Goal: Task Accomplishment & Management: Manage account settings

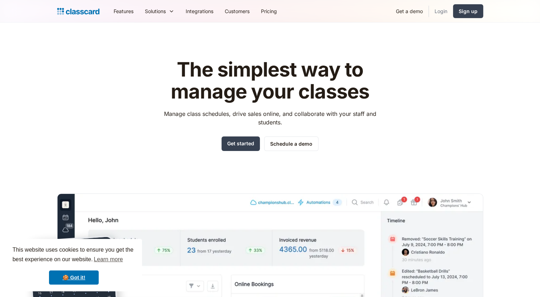
click at [435, 13] on link "Login" at bounding box center [441, 11] width 24 height 16
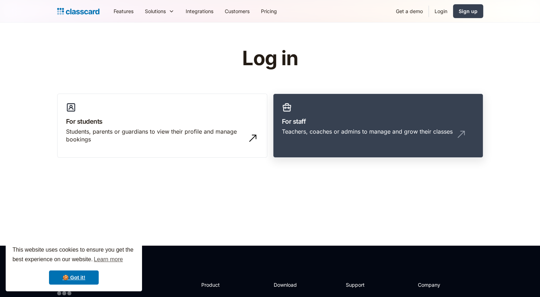
click at [337, 128] on div "Teachers, coaches or admins to manage and grow their classes" at bounding box center [367, 132] width 171 height 8
